Goal: Entertainment & Leisure: Consume media (video, audio)

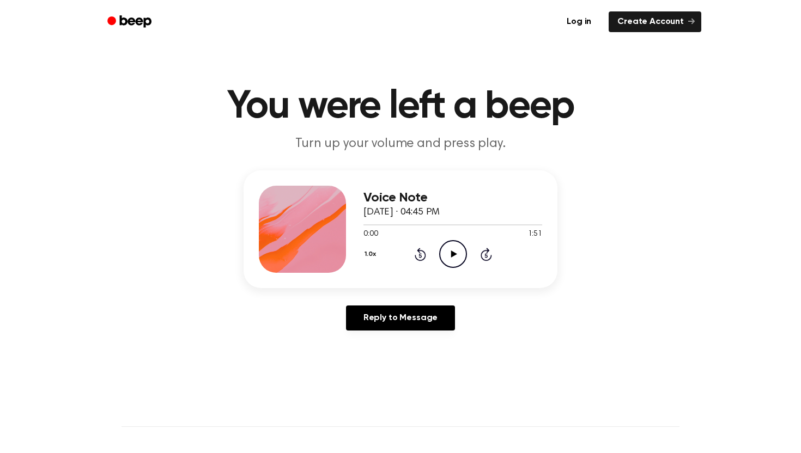
click at [452, 253] on icon at bounding box center [454, 254] width 6 height 7
drag, startPoint x: 404, startPoint y: 224, endPoint x: 346, endPoint y: 229, distance: 58.6
click at [346, 229] on div "Voice Note [DATE] · 04:45 PM 0:28 1:51 Your browser does not support the [objec…" at bounding box center [401, 230] width 314 height 118
click at [367, 226] on div at bounding box center [453, 224] width 179 height 9
click at [368, 226] on div at bounding box center [389, 225] width 50 height 1
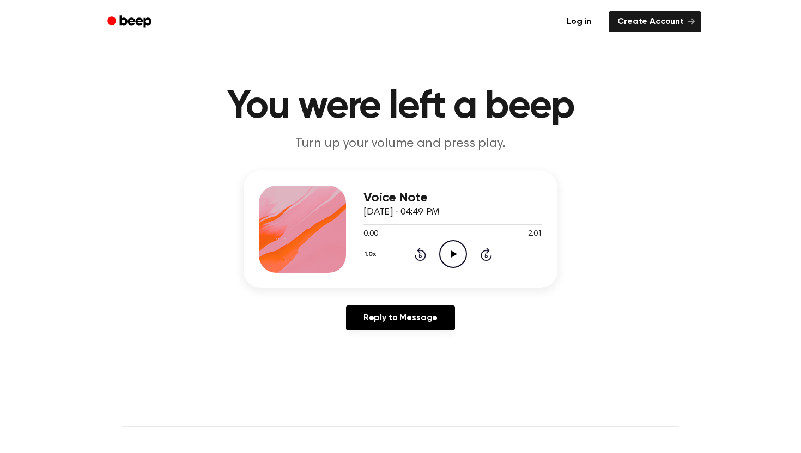
click at [457, 257] on icon "Play Audio" at bounding box center [453, 254] width 28 height 28
